Goal: Transaction & Acquisition: Purchase product/service

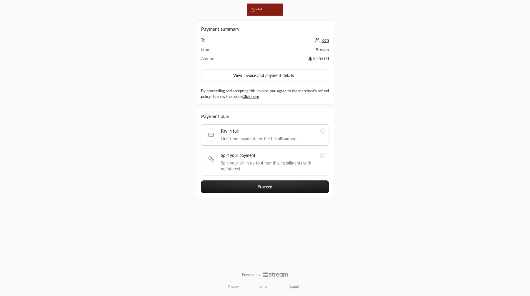
click at [315, 157] on span "Split your payment" at bounding box center [269, 155] width 96 height 6
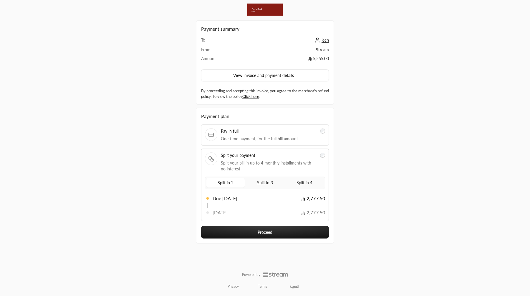
click at [263, 182] on span "Split in 3" at bounding box center [265, 182] width 18 height 7
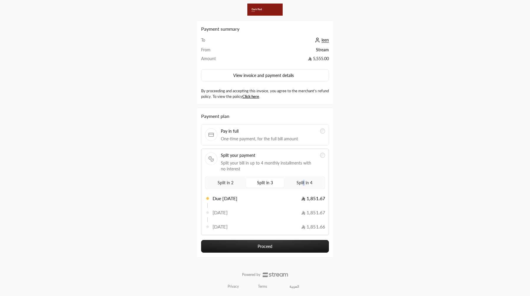
click at [304, 181] on span "Split in 4" at bounding box center [304, 182] width 18 height 7
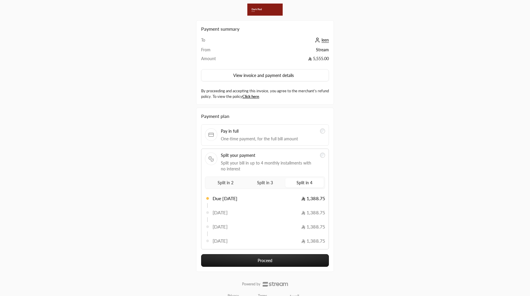
click at [265, 181] on span "Split in 3" at bounding box center [265, 182] width 18 height 7
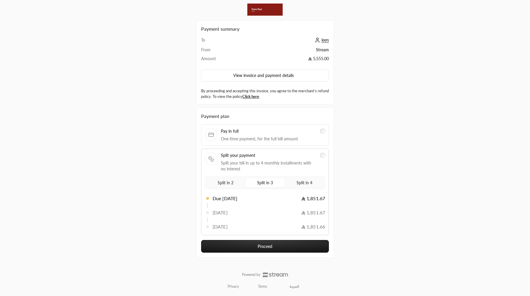
click at [246, 181] on div "Split in 2 Split in 3 Split in 4" at bounding box center [265, 182] width 120 height 12
click at [229, 181] on span "Split in 2" at bounding box center [225, 182] width 18 height 7
